Goal: Task Accomplishment & Management: Use online tool/utility

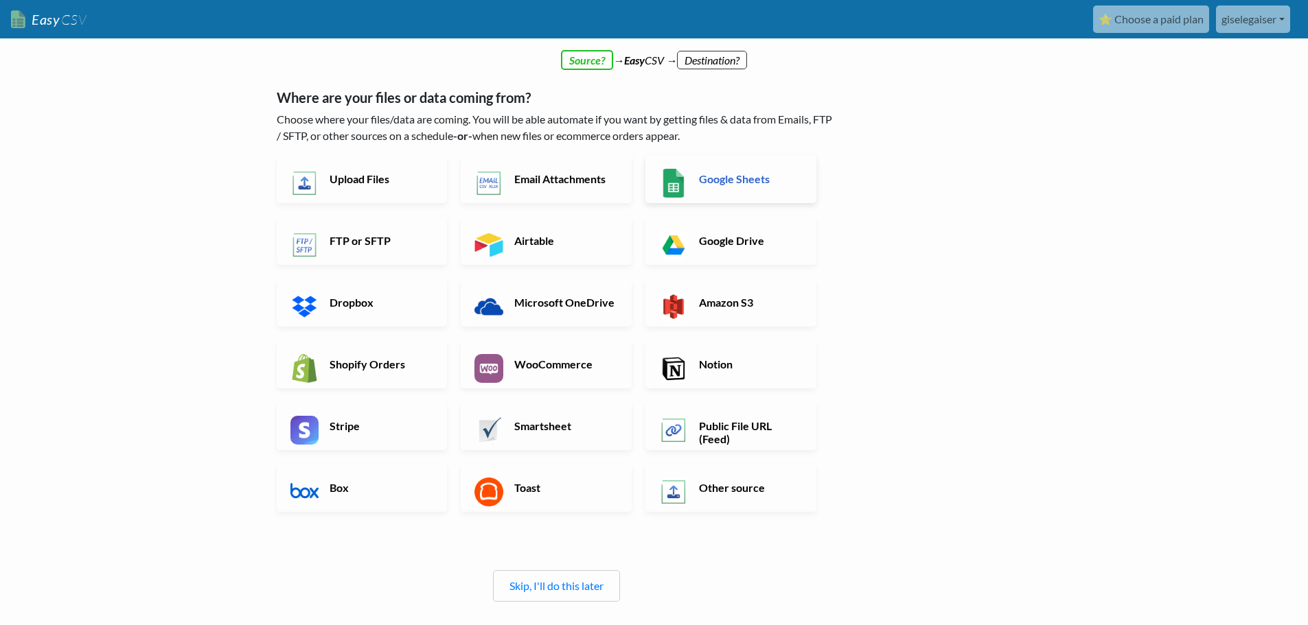
click at [712, 175] on h6 "Google Sheets" at bounding box center [749, 178] width 108 height 13
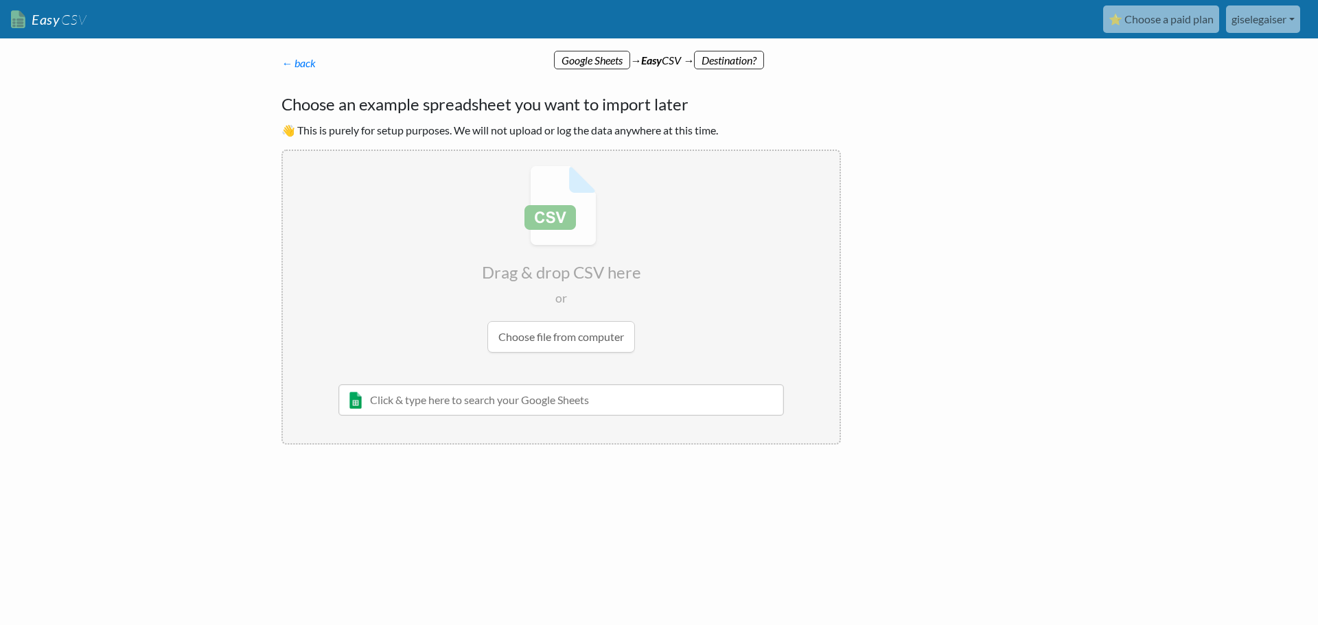
click at [634, 410] on input "text" at bounding box center [560, 400] width 445 height 32
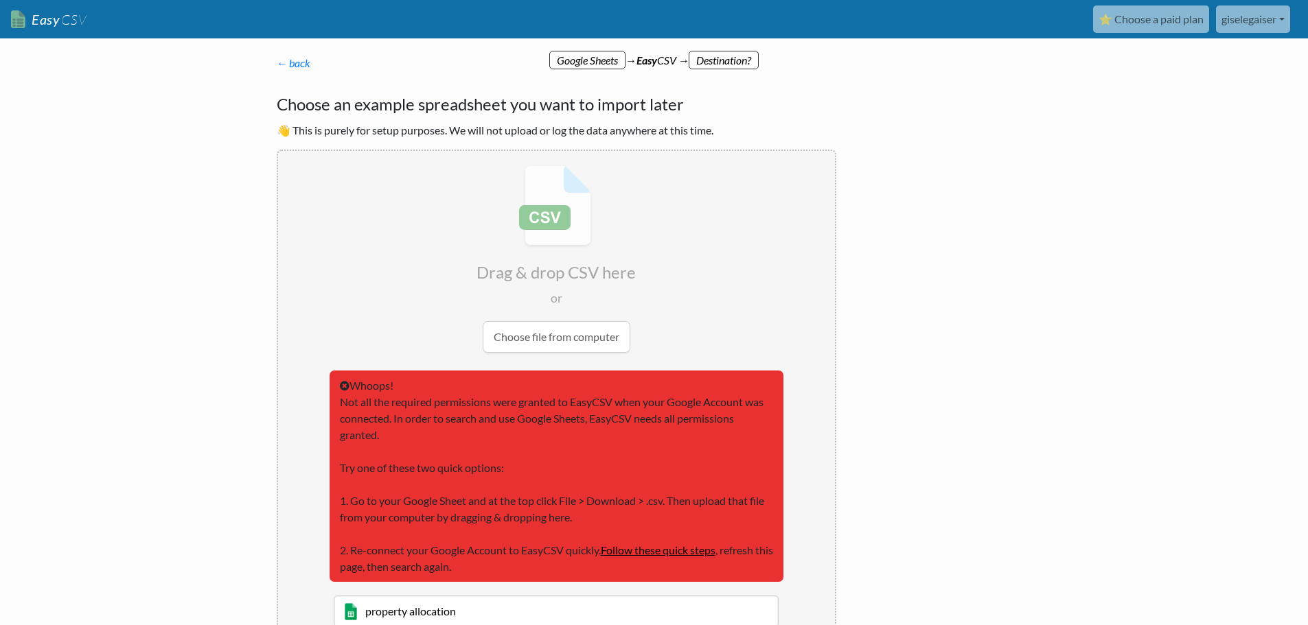
type input "property allocation"
click at [575, 341] on input "file" at bounding box center [556, 259] width 557 height 216
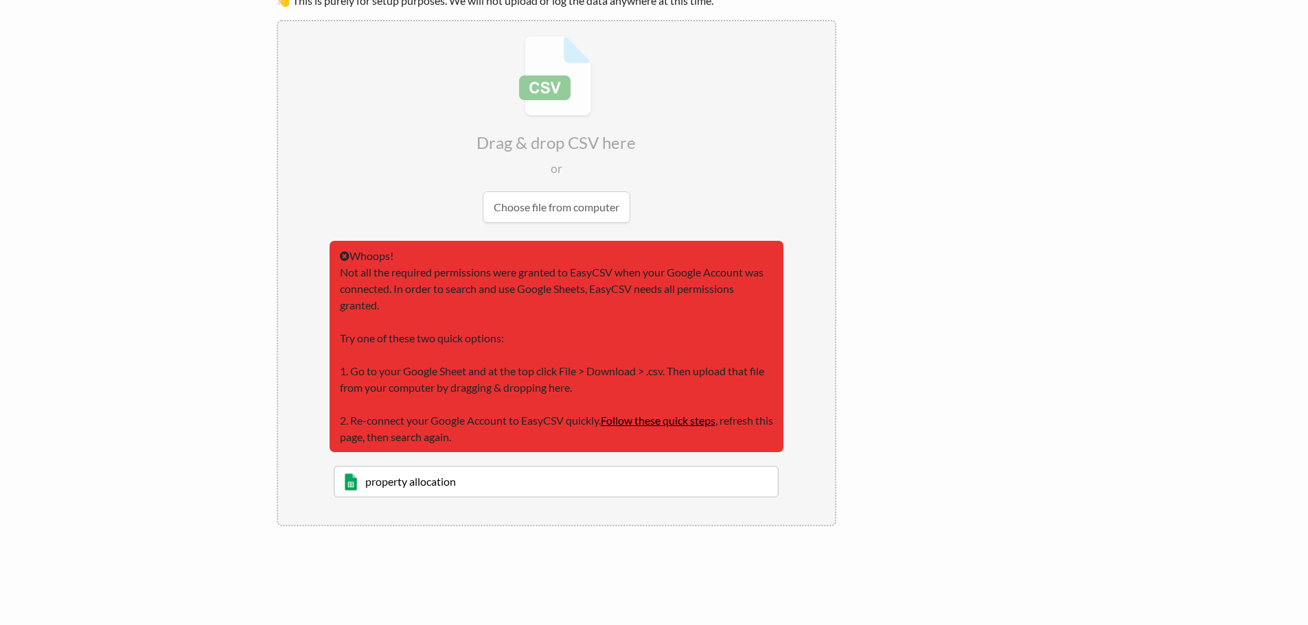
scroll to position [131, 0]
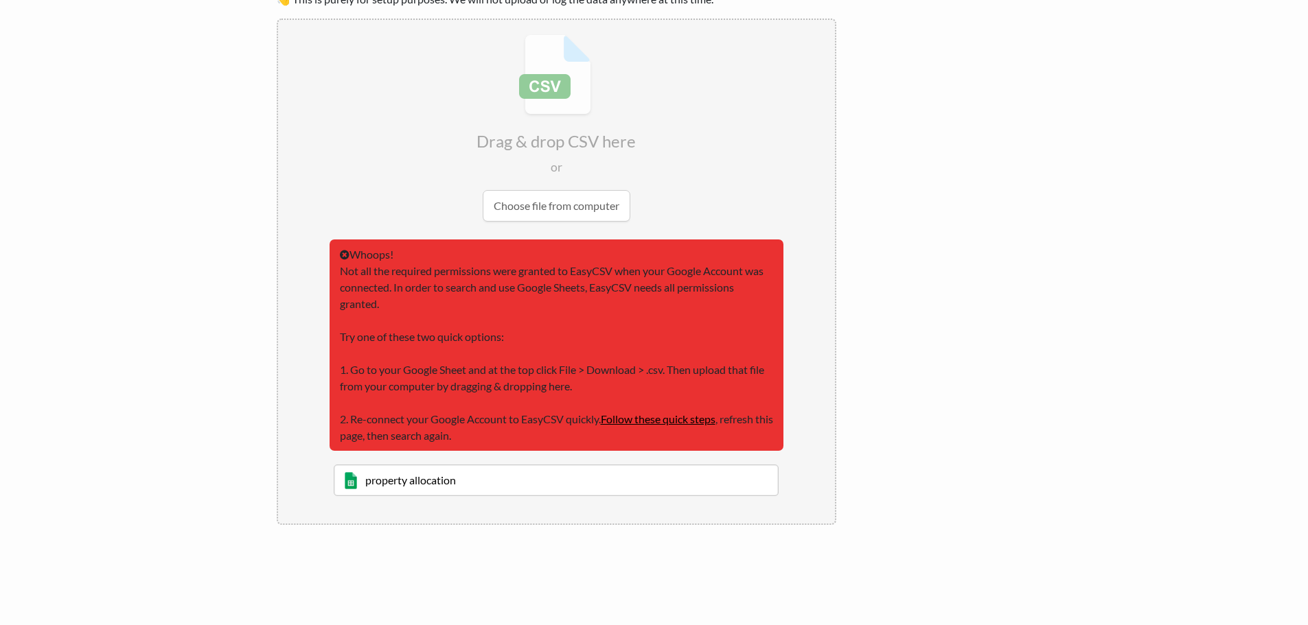
click at [566, 200] on input "file" at bounding box center [556, 128] width 557 height 216
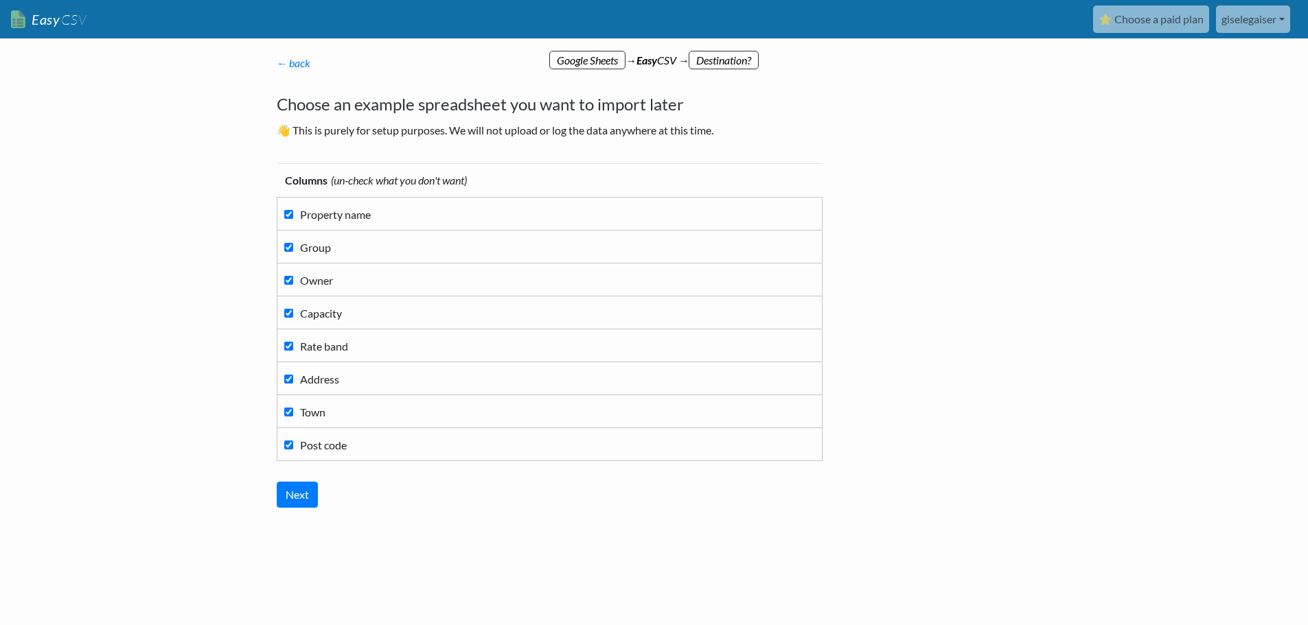
scroll to position [0, 0]
click at [290, 347] on input "Rate band" at bounding box center [293, 346] width 9 height 9
checkbox input "false"
click at [297, 310] on input "Capacity" at bounding box center [293, 313] width 9 height 9
checkbox input "false"
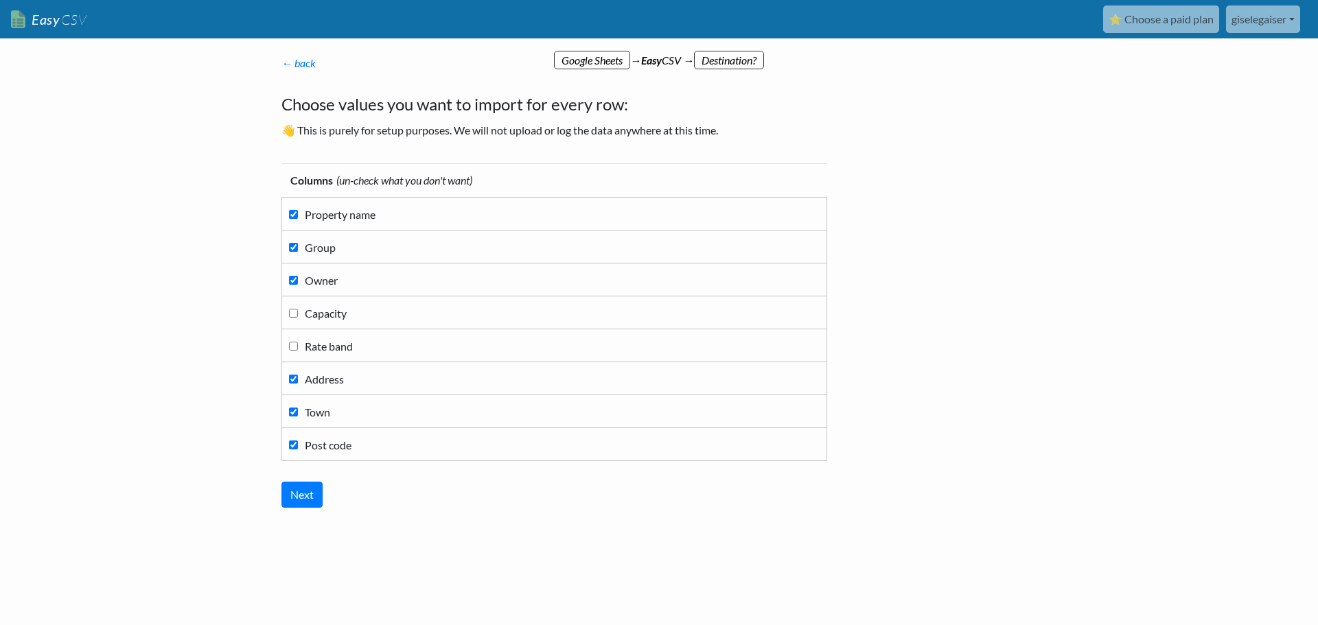
click at [292, 281] on input "Owner" at bounding box center [293, 280] width 9 height 9
checkbox input "false"
click at [299, 244] on label "Group" at bounding box center [554, 246] width 531 height 19
click at [298, 244] on input "Group" at bounding box center [293, 247] width 9 height 9
checkbox input "false"
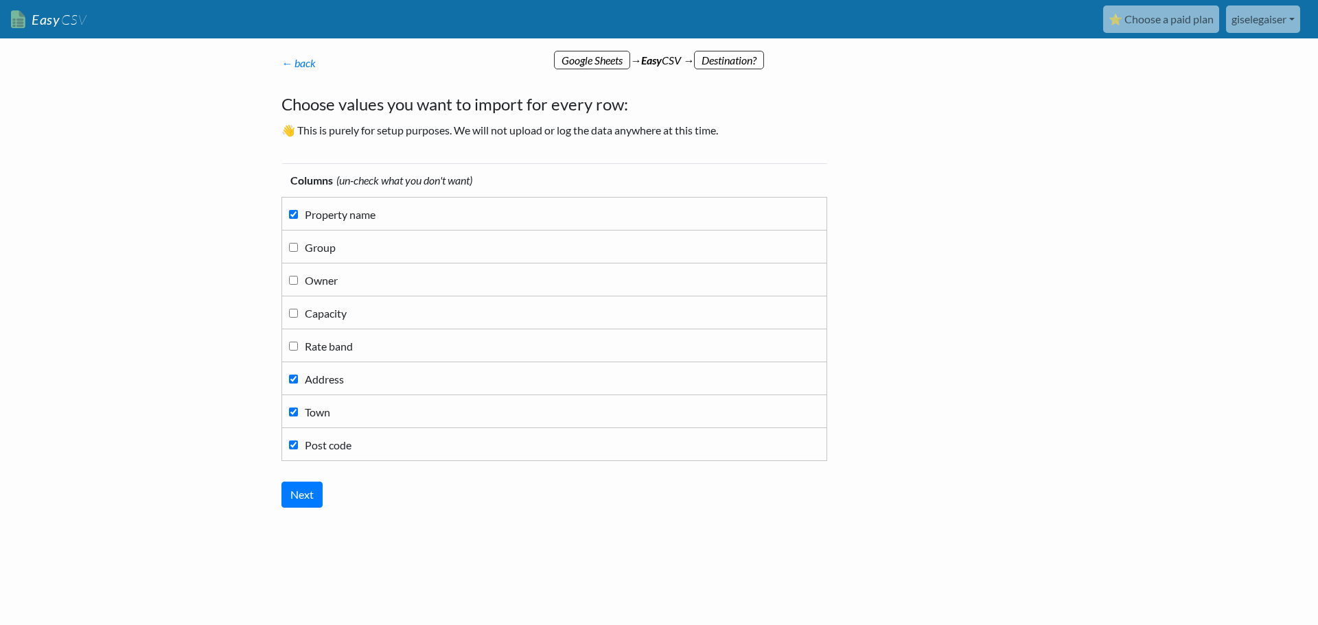
click at [290, 285] on label "Owner" at bounding box center [554, 279] width 531 height 19
click at [290, 285] on input "Owner" at bounding box center [293, 280] width 9 height 9
checkbox input "true"
click at [297, 494] on input "Next" at bounding box center [301, 495] width 41 height 26
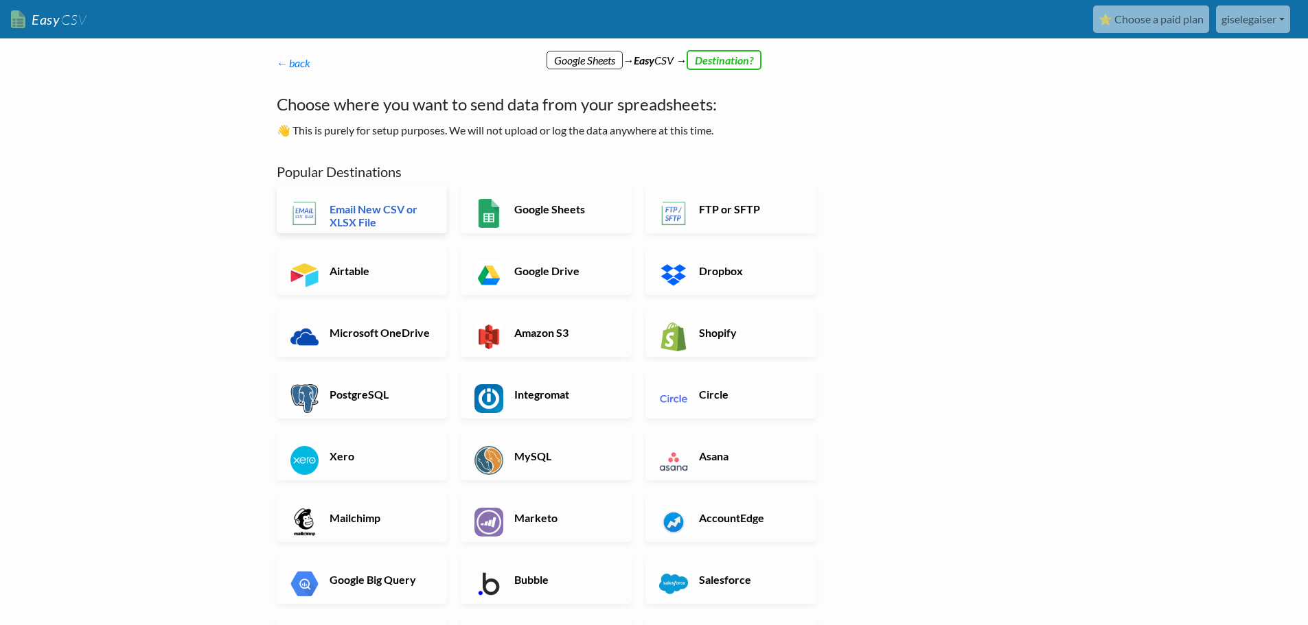
click at [383, 220] on h6 "Email New CSV or XLSX File" at bounding box center [380, 215] width 108 height 26
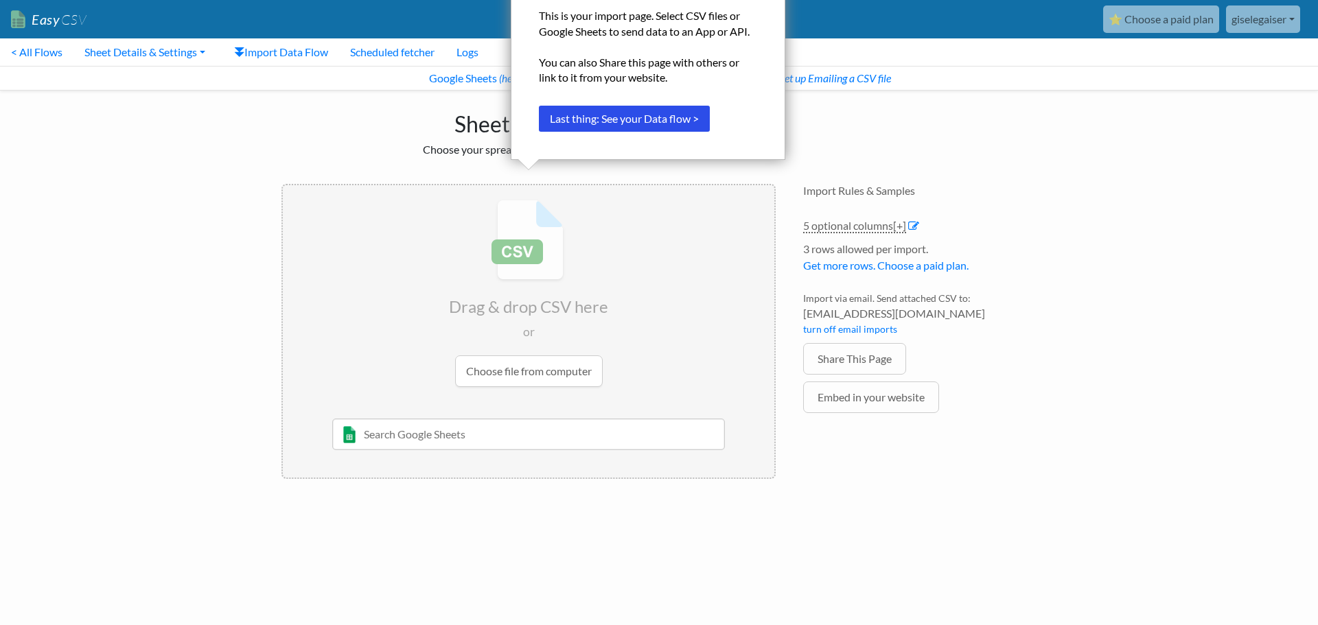
click at [583, 383] on input "file" at bounding box center [528, 293] width 491 height 216
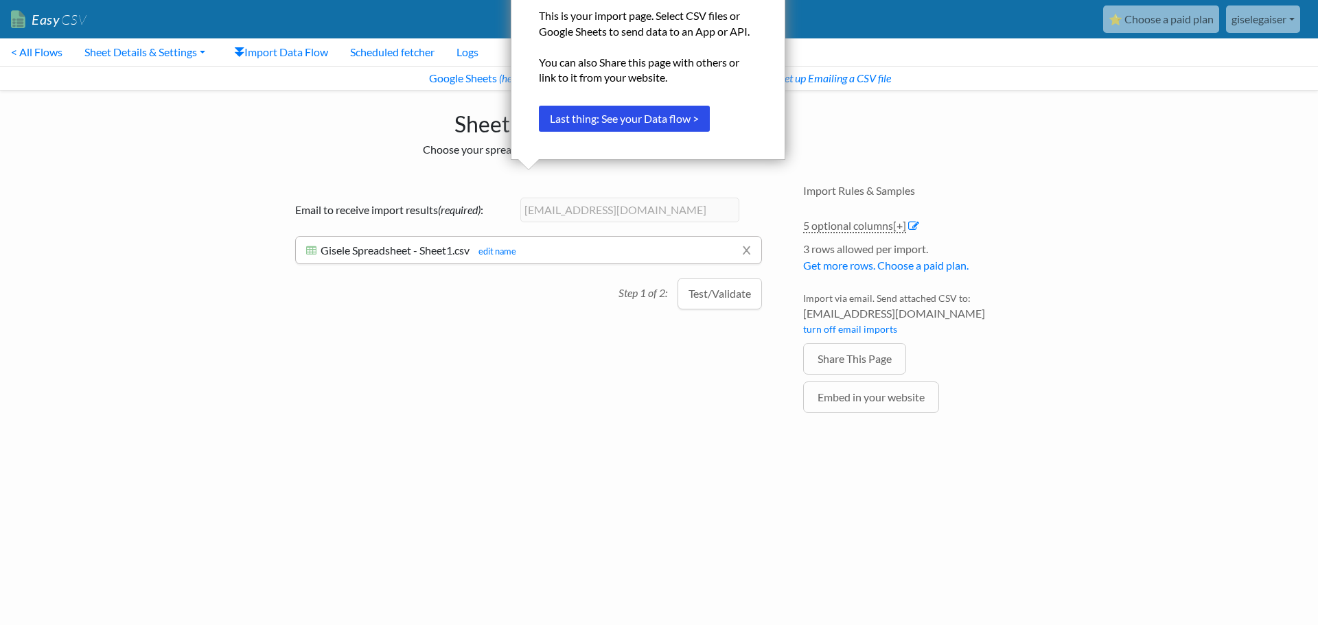
click at [996, 403] on li "Embed in your website" at bounding box center [919, 401] width 233 height 38
click at [715, 297] on button "Test/Validate" at bounding box center [719, 294] width 84 height 32
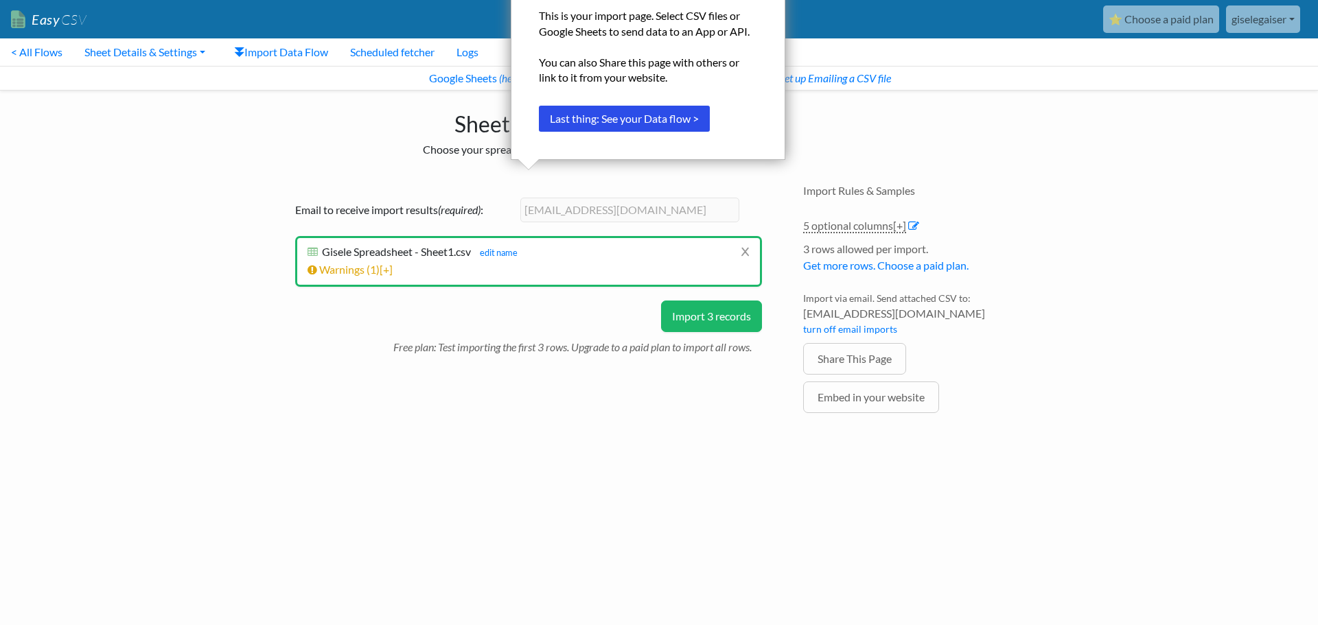
click at [715, 319] on button "Import 3 records" at bounding box center [711, 317] width 101 height 32
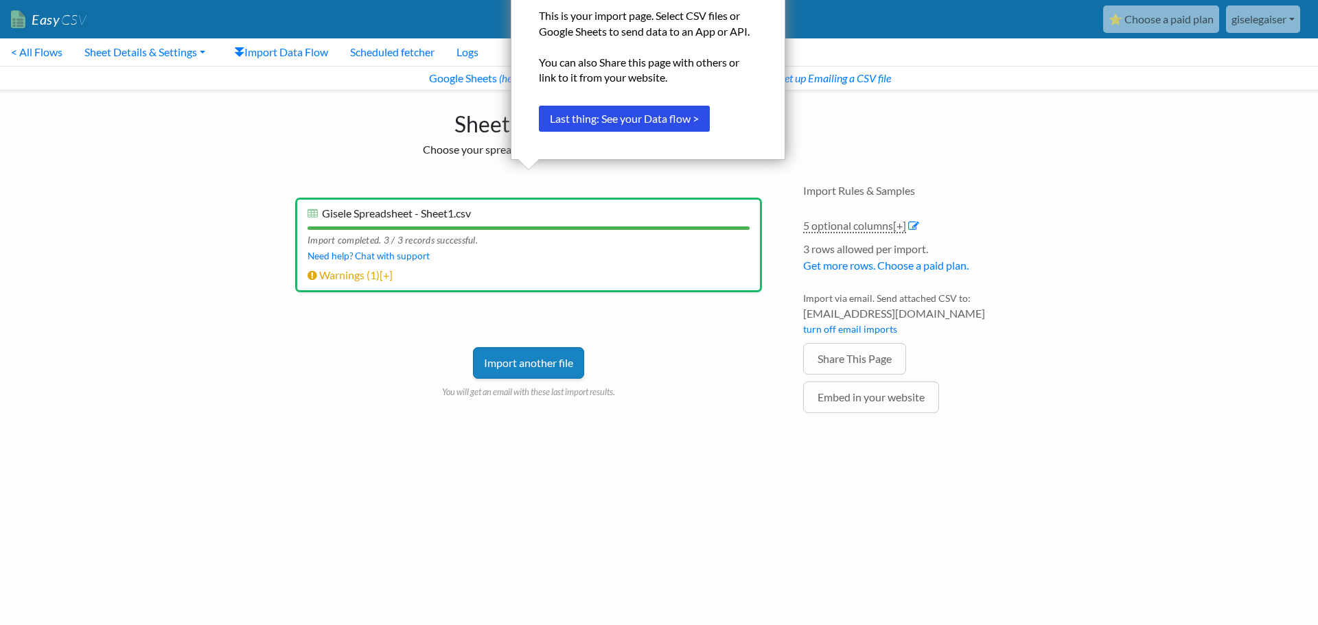
click at [566, 357] on link "Import another file" at bounding box center [528, 363] width 111 height 32
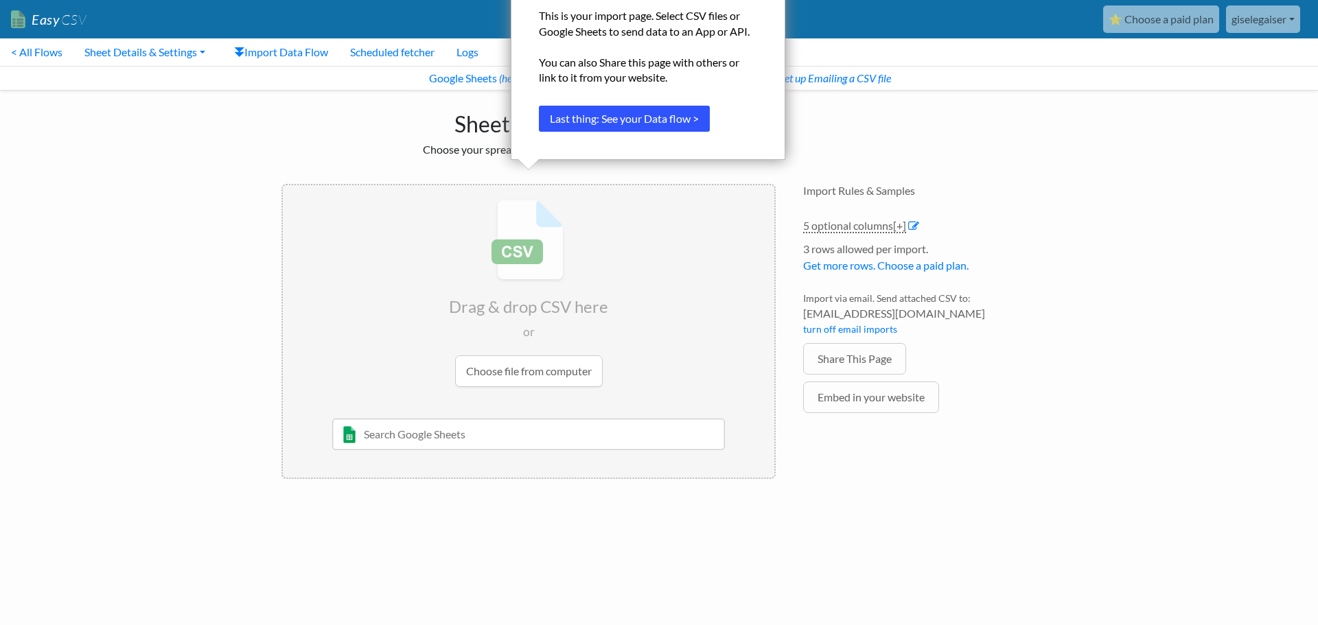
click at [584, 127] on button "Last thing: See your Data flow >" at bounding box center [624, 119] width 171 height 26
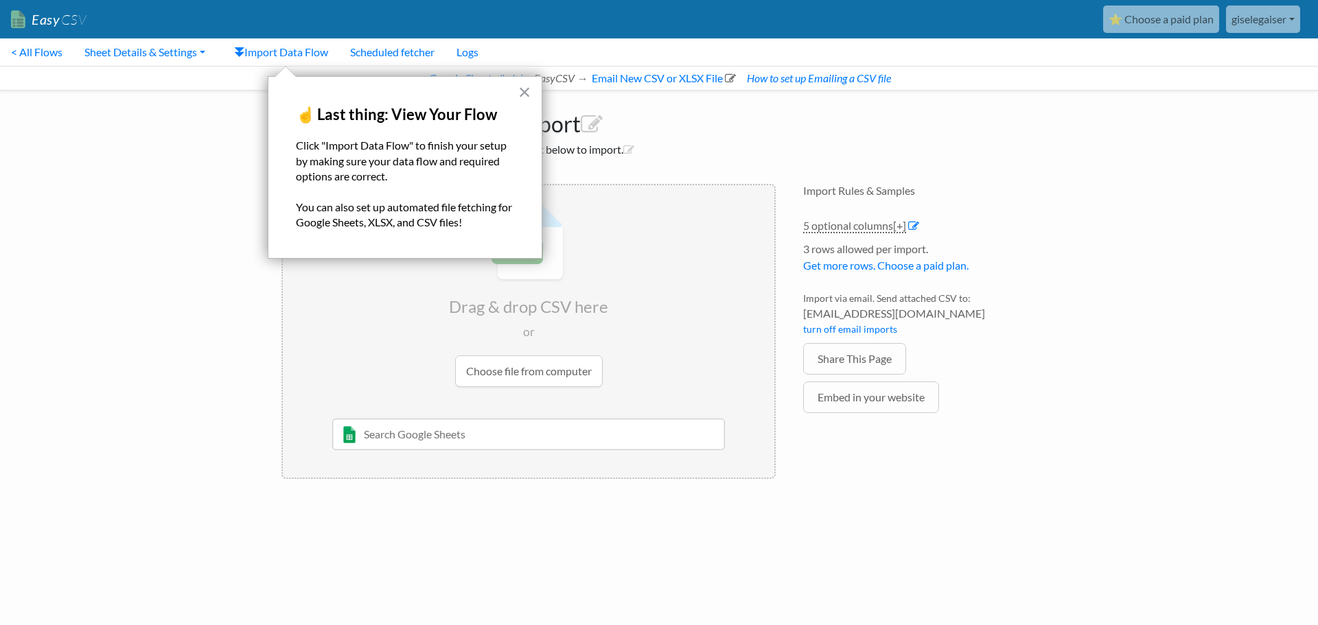
click at [487, 220] on p "You can also set up automated file fetching for Google Sheets, XLSX, and CSV fi…" at bounding box center [405, 215] width 218 height 31
click at [742, 369] on input "file" at bounding box center [528, 293] width 491 height 216
